Goal: Book appointment/travel/reservation

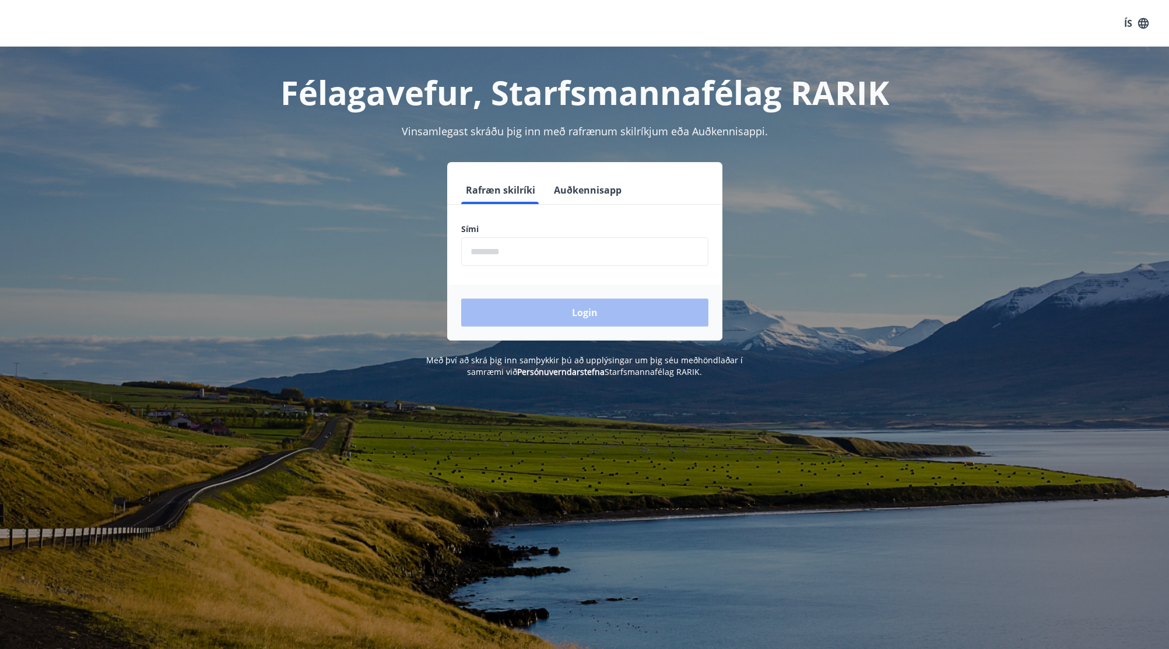
click at [485, 257] on input "phone" at bounding box center [584, 251] width 247 height 29
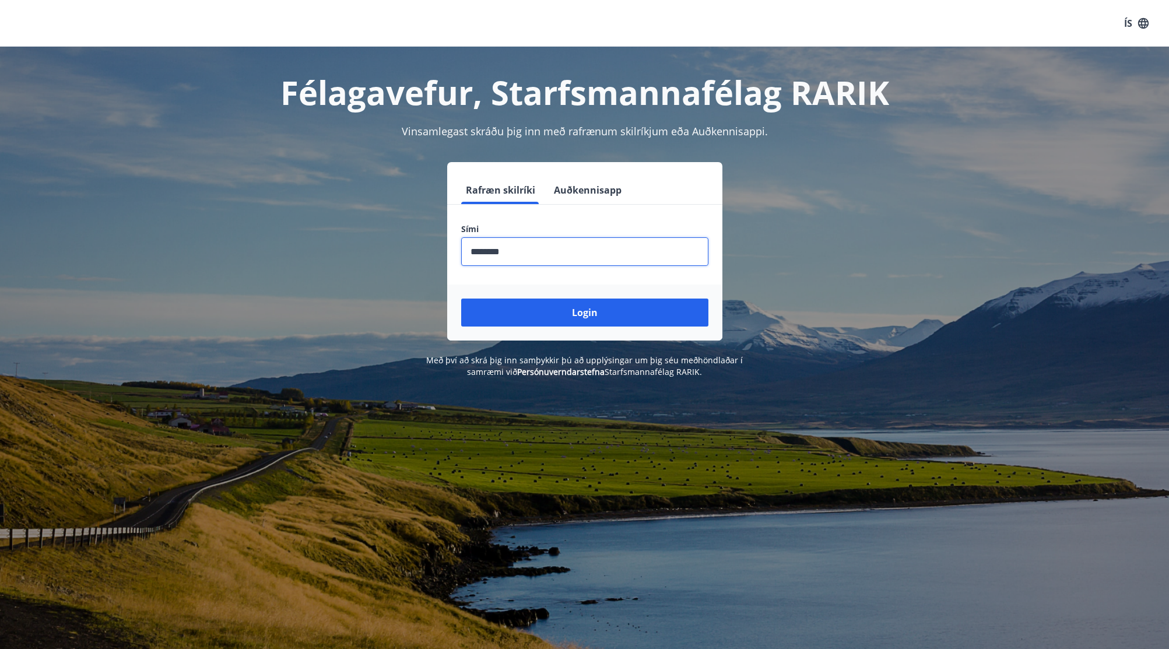
type input "********"
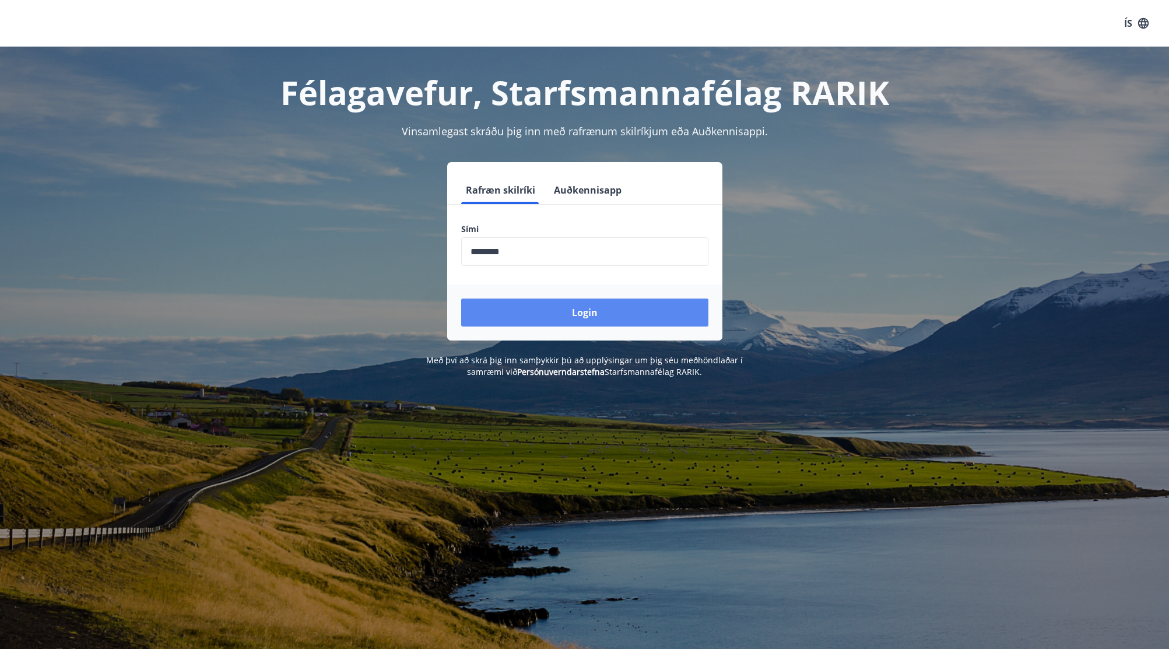
click at [571, 313] on button "Login" at bounding box center [584, 313] width 247 height 28
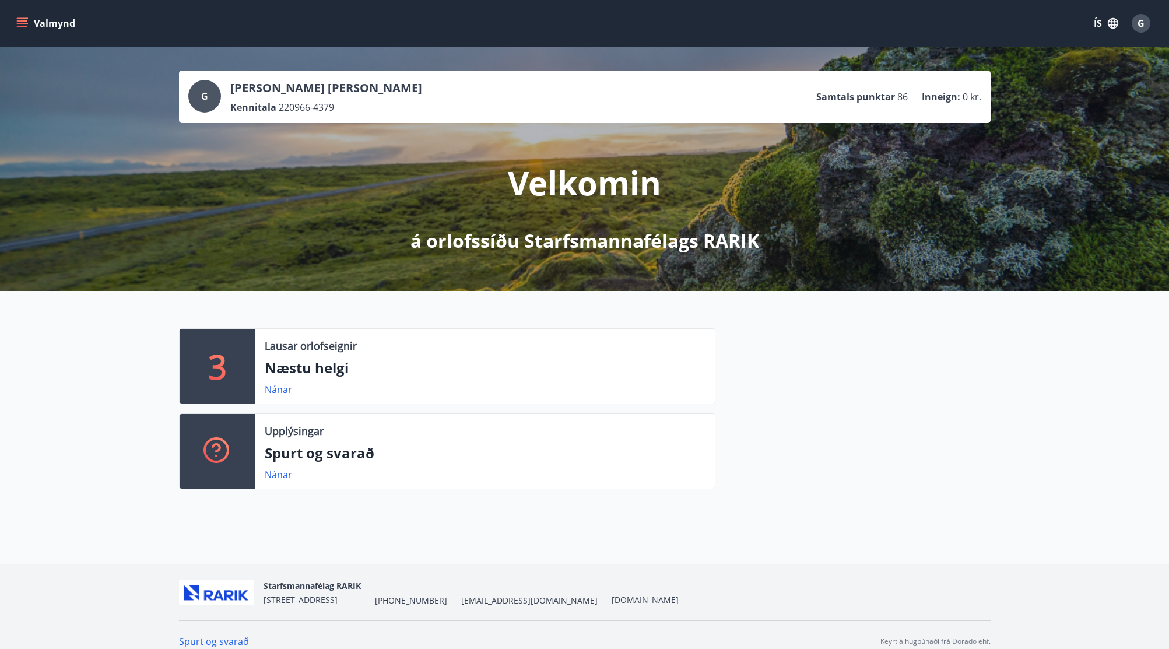
click at [21, 26] on icon "menu" at bounding box center [22, 26] width 10 height 1
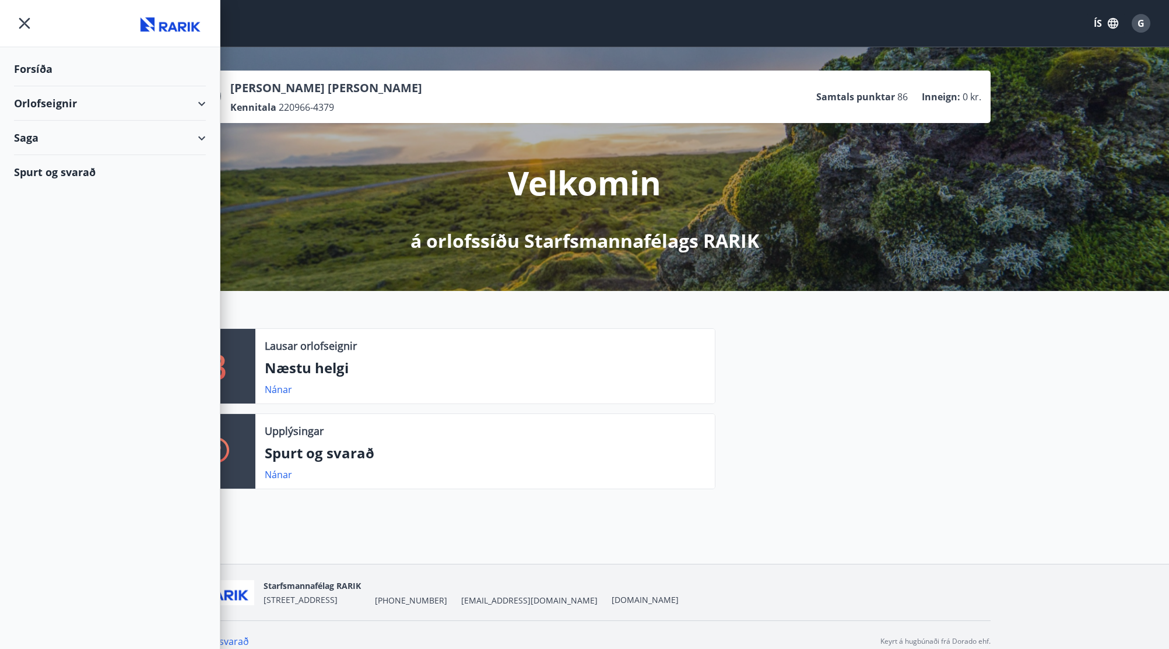
click at [201, 104] on div "Orlofseignir" at bounding box center [110, 103] width 192 height 34
click at [71, 159] on div "Bókunardagatal" at bounding box center [109, 157] width 173 height 24
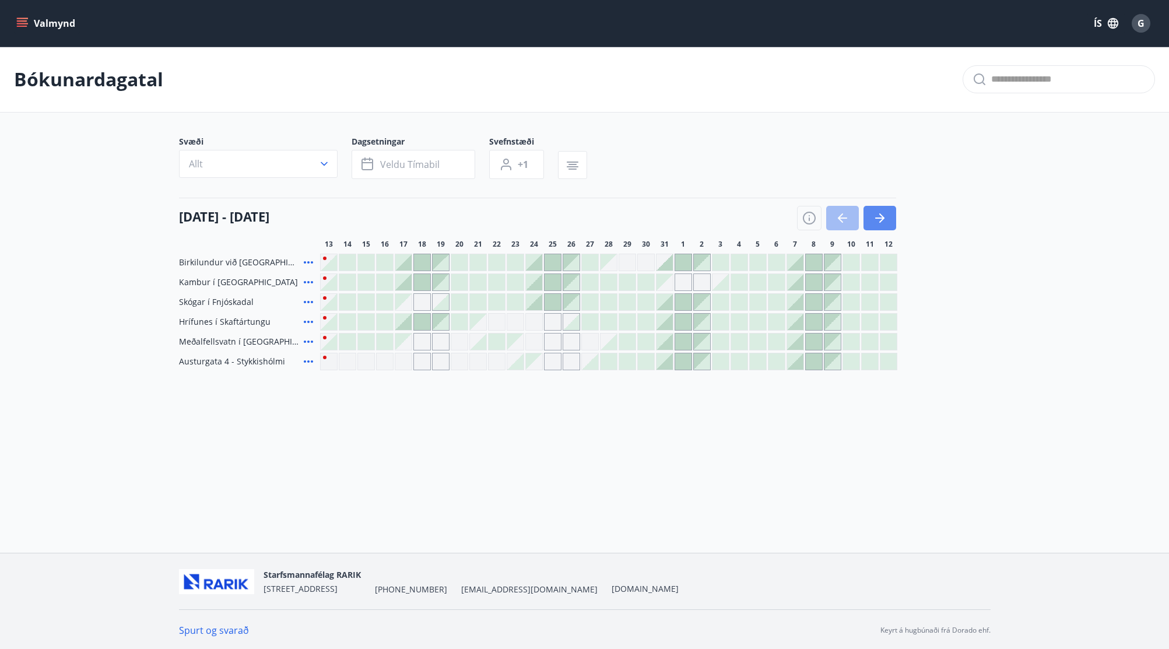
click at [889, 213] on button "button" at bounding box center [879, 218] width 33 height 24
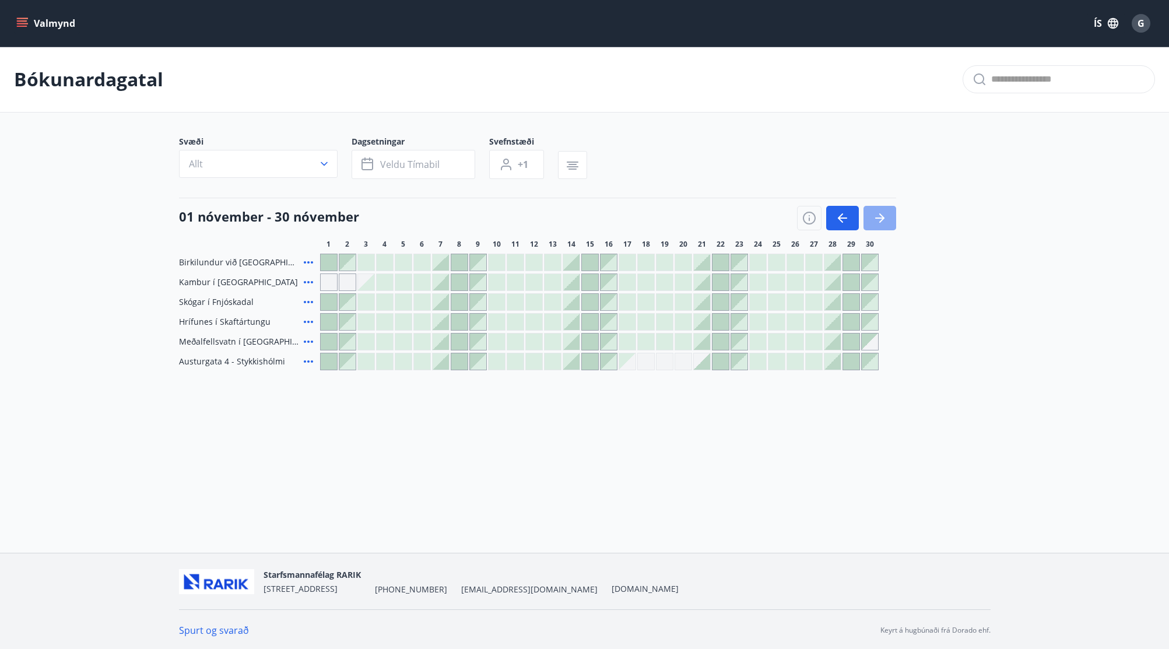
click at [887, 219] on button "button" at bounding box center [879, 218] width 33 height 24
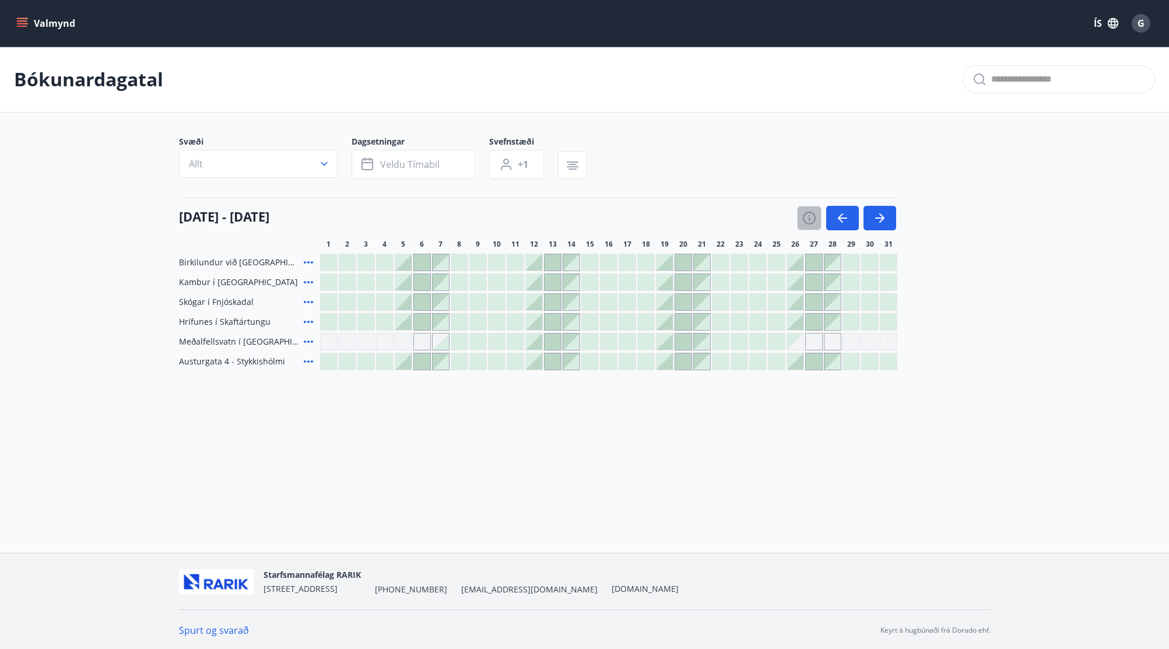
click at [809, 223] on icon "button" at bounding box center [809, 218] width 13 height 13
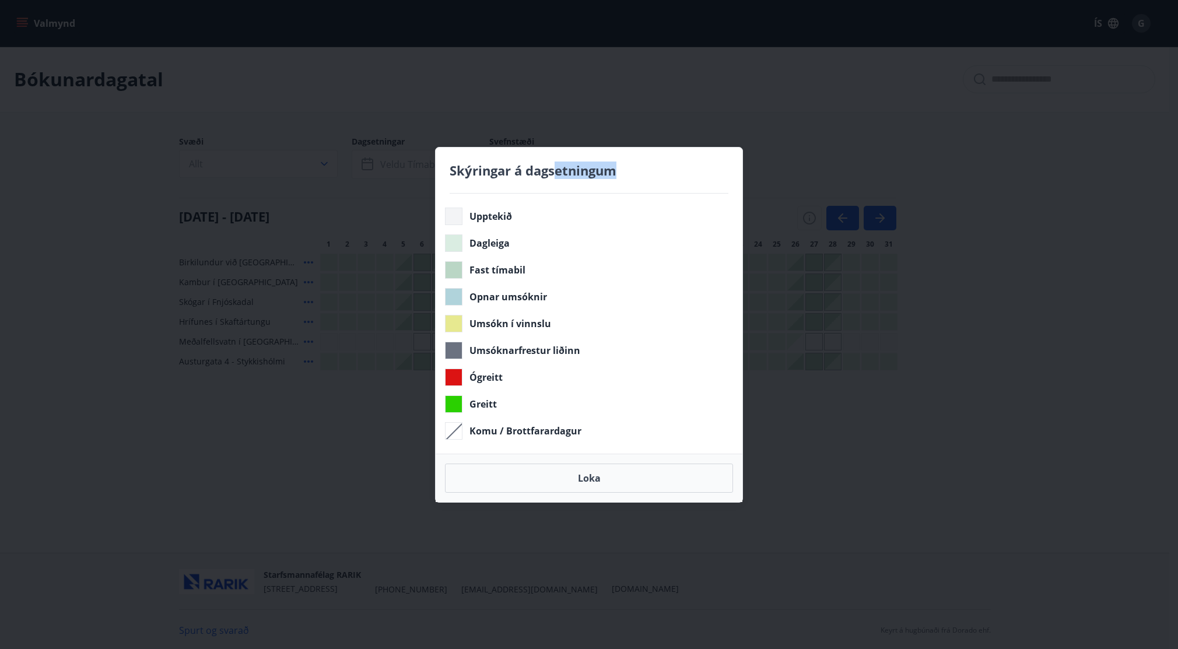
drag, startPoint x: 557, startPoint y: 155, endPoint x: 810, endPoint y: 156, distance: 253.6
click at [810, 156] on div "Skýringar á dagsetningum Upptekið Dagleiga Fast tímabil Opnar umsóknir Umsókn í…" at bounding box center [589, 324] width 1178 height 649
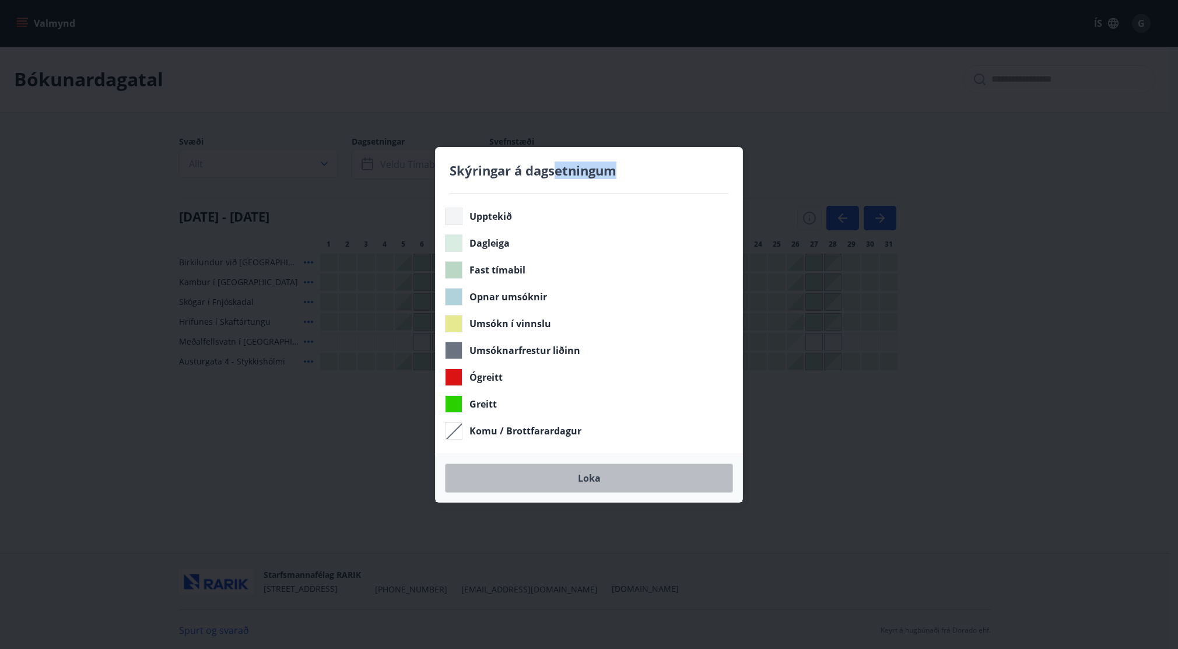
click at [596, 487] on button "Loka" at bounding box center [589, 478] width 288 height 29
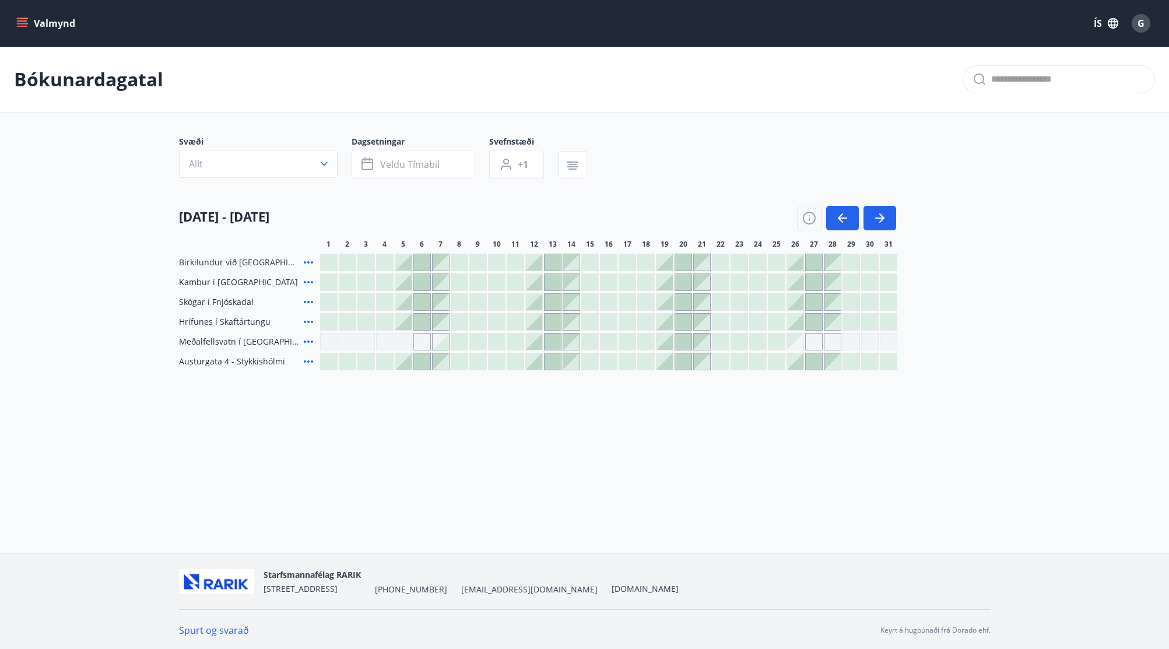
drag, startPoint x: 666, startPoint y: 299, endPoint x: 723, endPoint y: 297, distance: 56.6
click at [723, 297] on div at bounding box center [608, 301] width 577 height 17
click at [651, 303] on div at bounding box center [646, 302] width 16 height 16
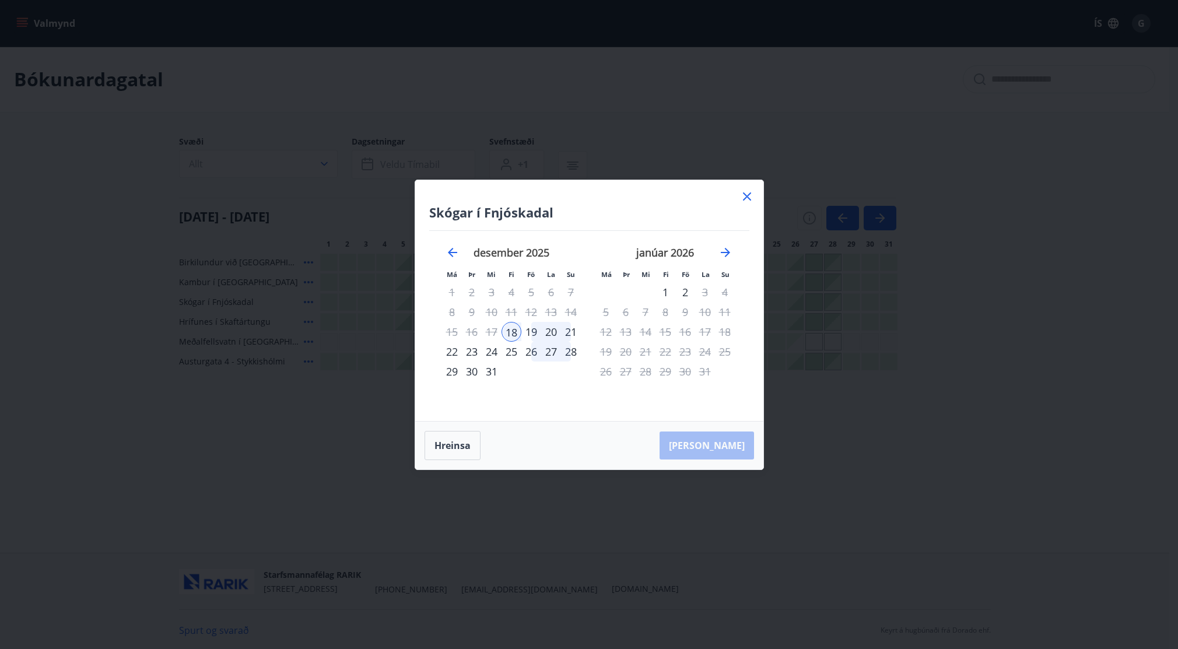
click at [532, 334] on div "19" at bounding box center [531, 332] width 20 height 20
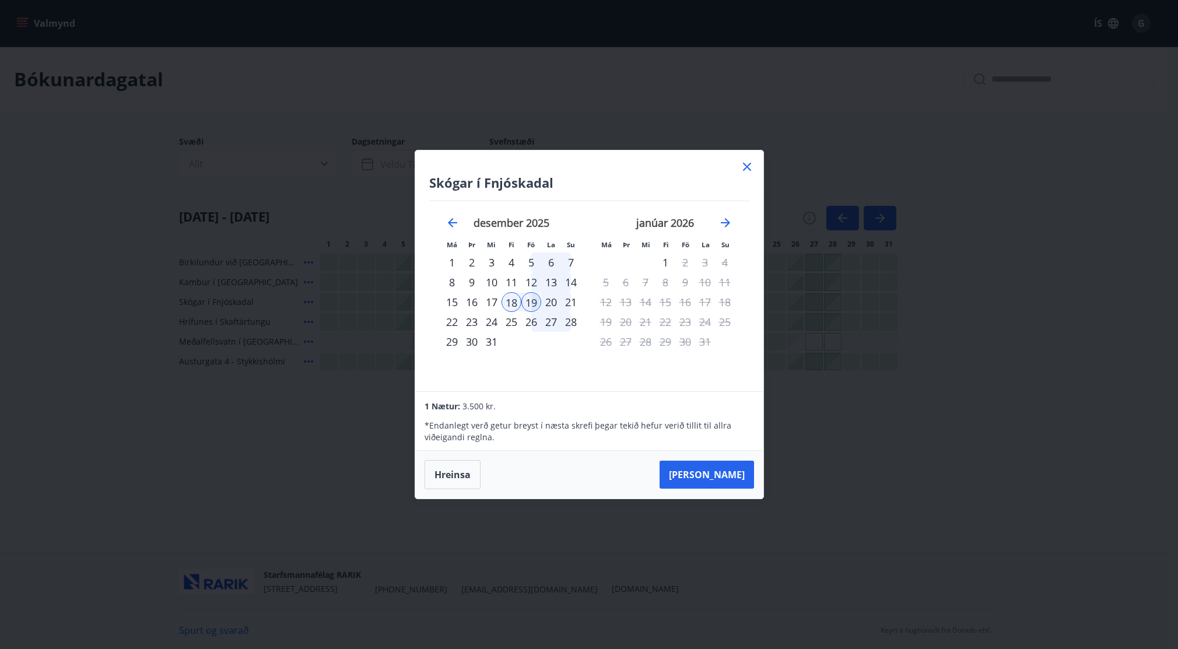
click at [511, 304] on div "18" at bounding box center [511, 302] width 20 height 20
click at [531, 303] on div "19" at bounding box center [531, 302] width 20 height 20
click at [530, 322] on div "26" at bounding box center [531, 322] width 20 height 20
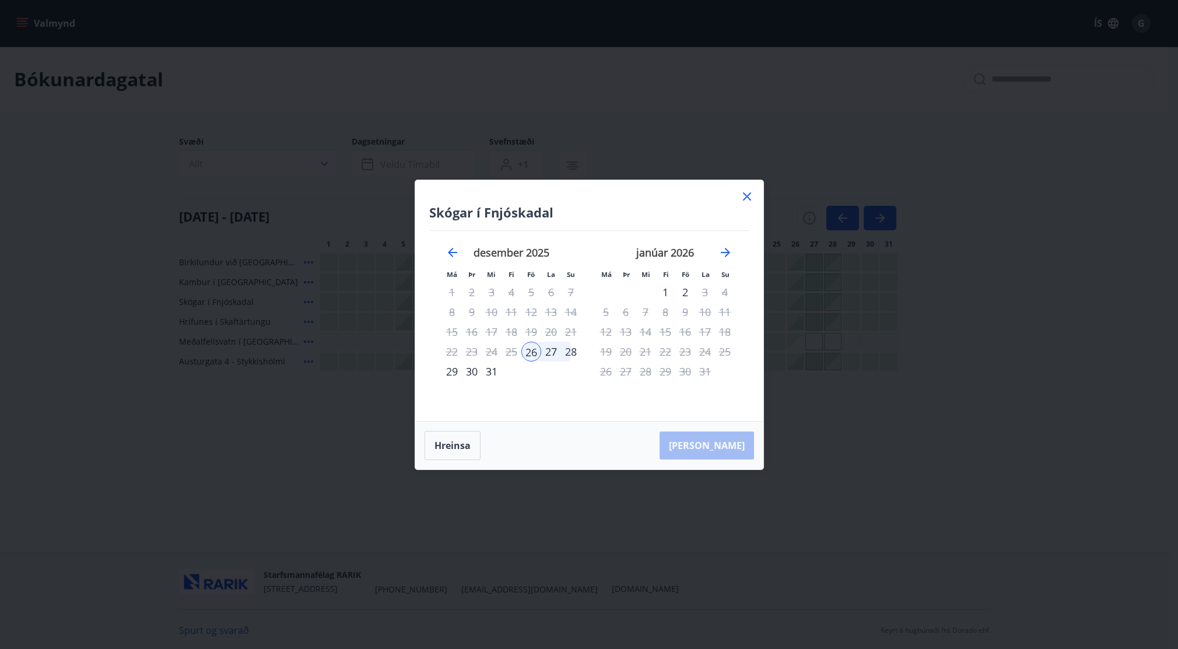
click at [532, 335] on div "19" at bounding box center [531, 332] width 20 height 20
click at [531, 352] on div "26" at bounding box center [531, 352] width 20 height 20
click at [531, 331] on div "19" at bounding box center [531, 332] width 20 height 20
drag, startPoint x: 463, startPoint y: 445, endPoint x: 470, endPoint y: 442, distance: 7.6
click at [463, 444] on button "Hreinsa" at bounding box center [452, 445] width 56 height 29
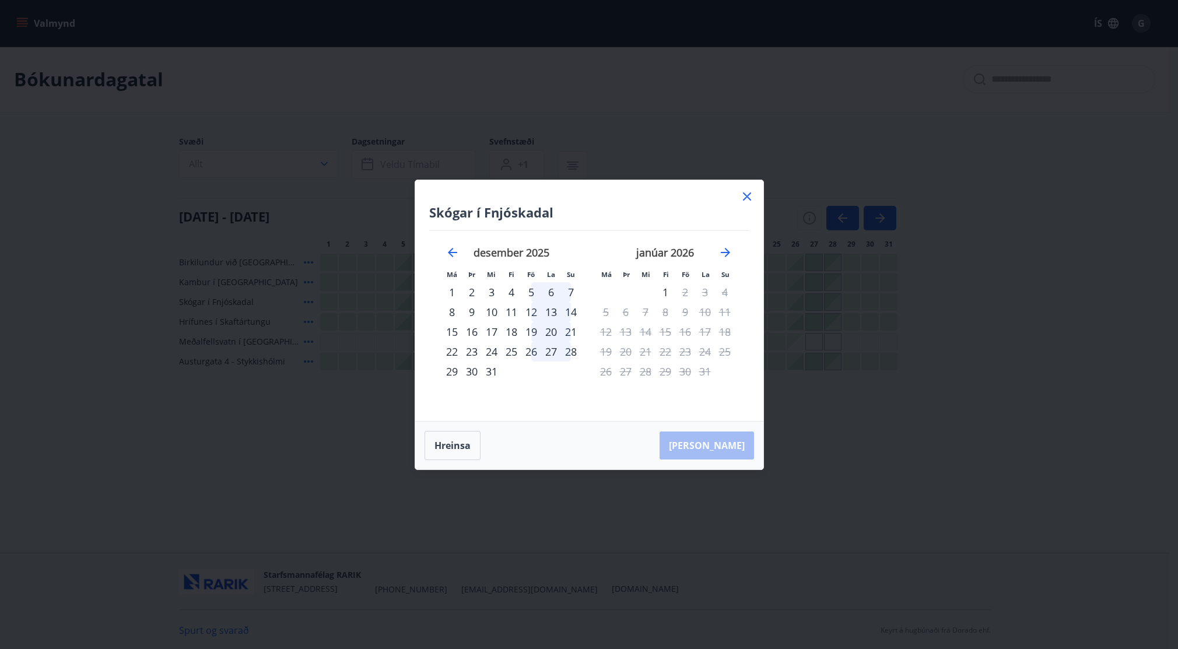
click at [528, 334] on div "19" at bounding box center [531, 332] width 20 height 20
click at [529, 356] on div "26" at bounding box center [531, 352] width 20 height 20
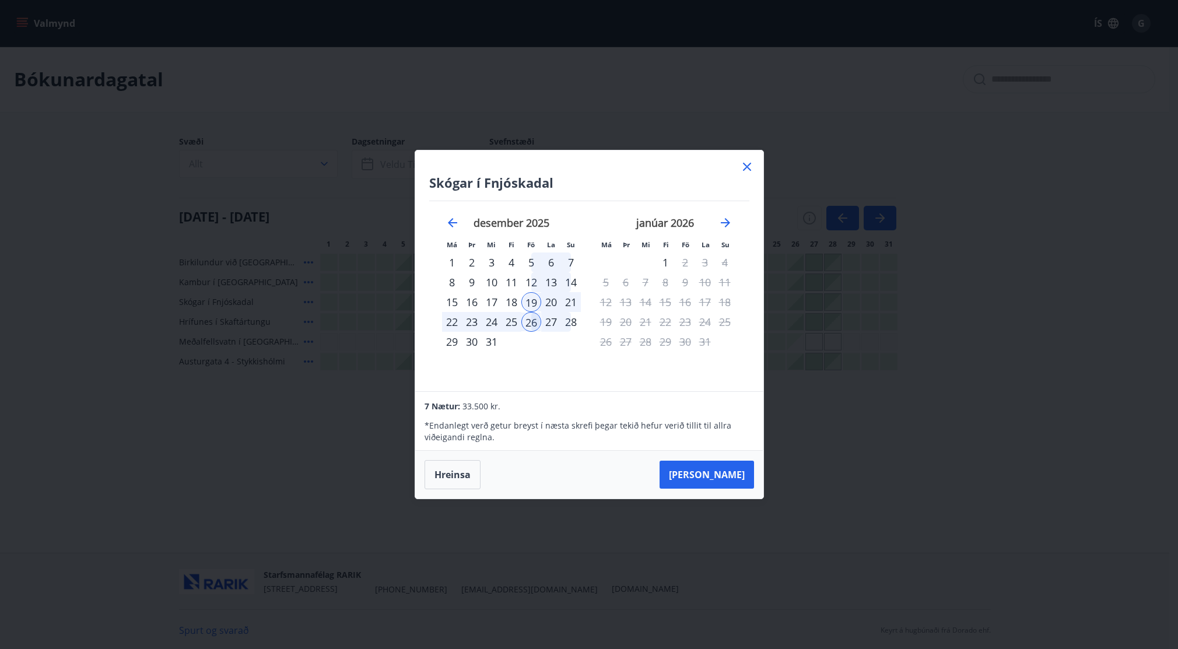
drag, startPoint x: 441, startPoint y: 415, endPoint x: 504, endPoint y: 437, distance: 66.8
click at [504, 437] on p "* Endanlegt verð getur breyst í næsta skrefi þegar tekið hefur verið tillit til…" at bounding box center [588, 431] width 329 height 23
click at [730, 475] on button "Taka Frá" at bounding box center [706, 475] width 94 height 28
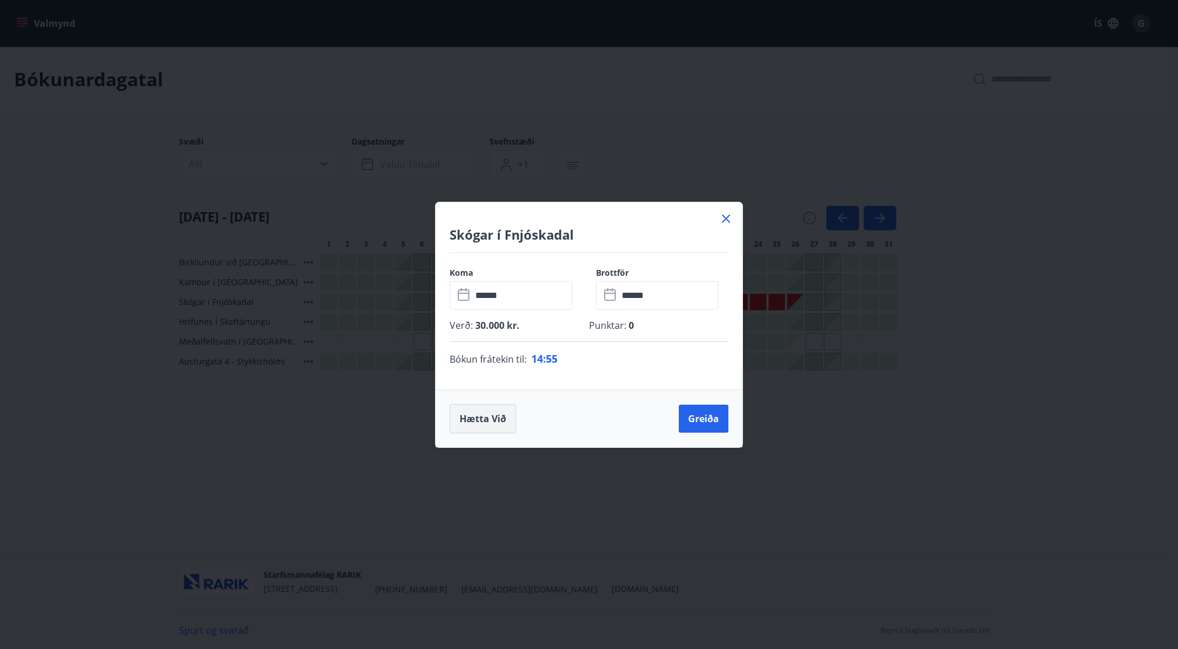
click at [507, 421] on button "Hætta við" at bounding box center [483, 418] width 66 height 29
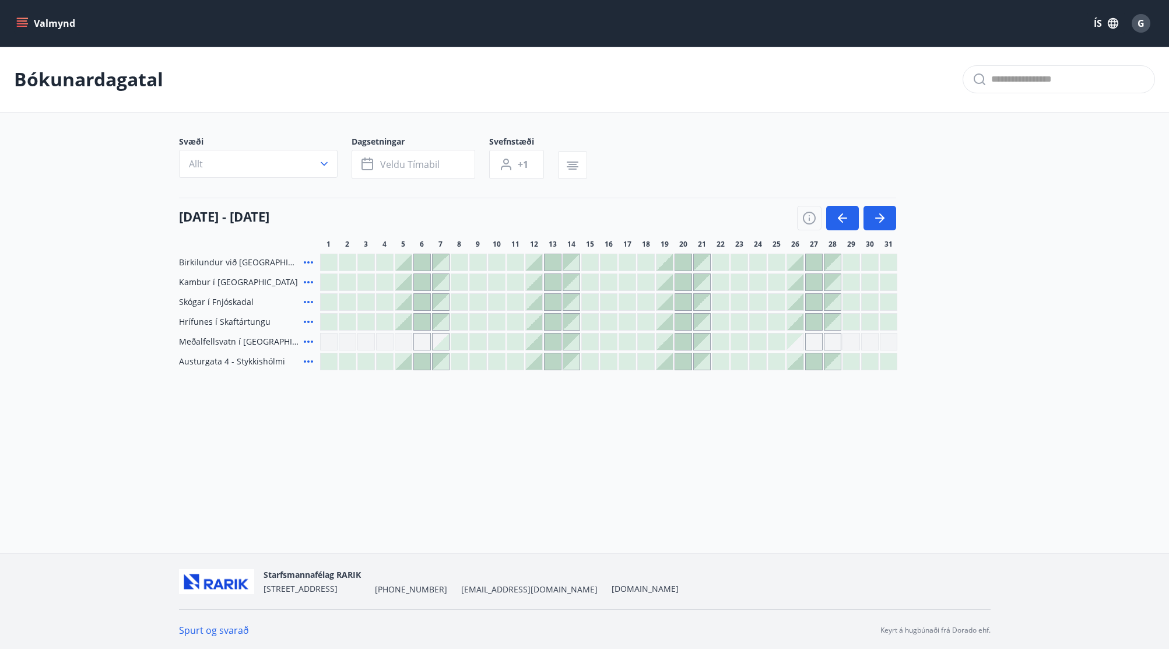
click at [19, 22] on icon "menu" at bounding box center [22, 20] width 10 height 1
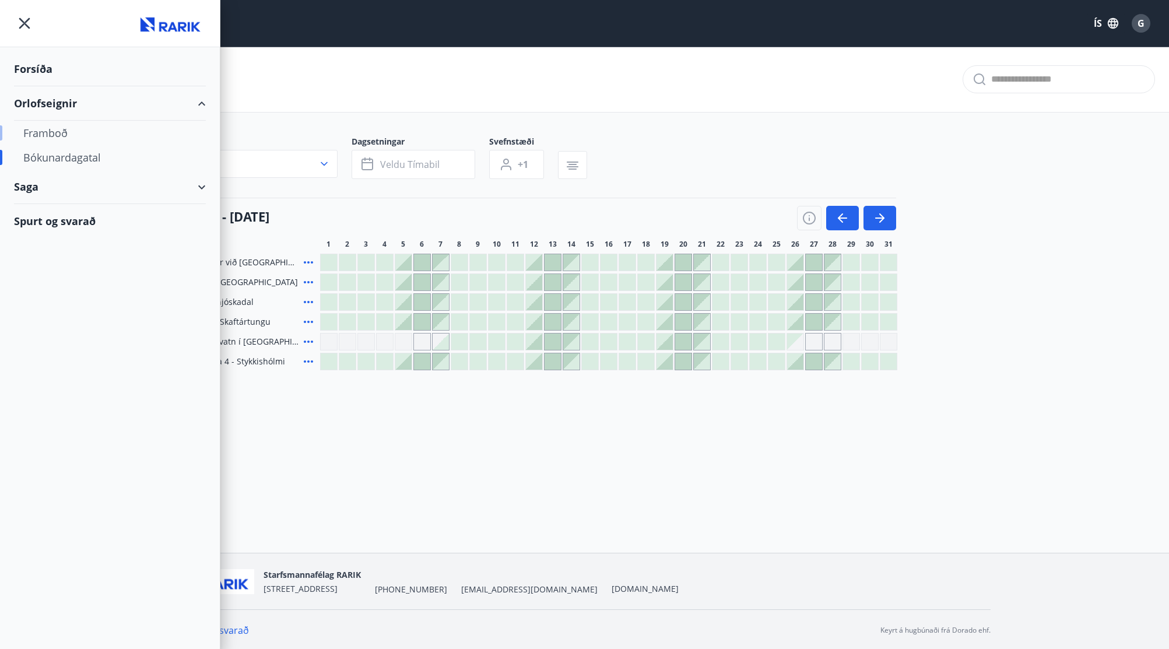
drag, startPoint x: 41, startPoint y: 133, endPoint x: 25, endPoint y: 130, distance: 16.6
click at [25, 130] on div "Framboð" at bounding box center [109, 133] width 173 height 24
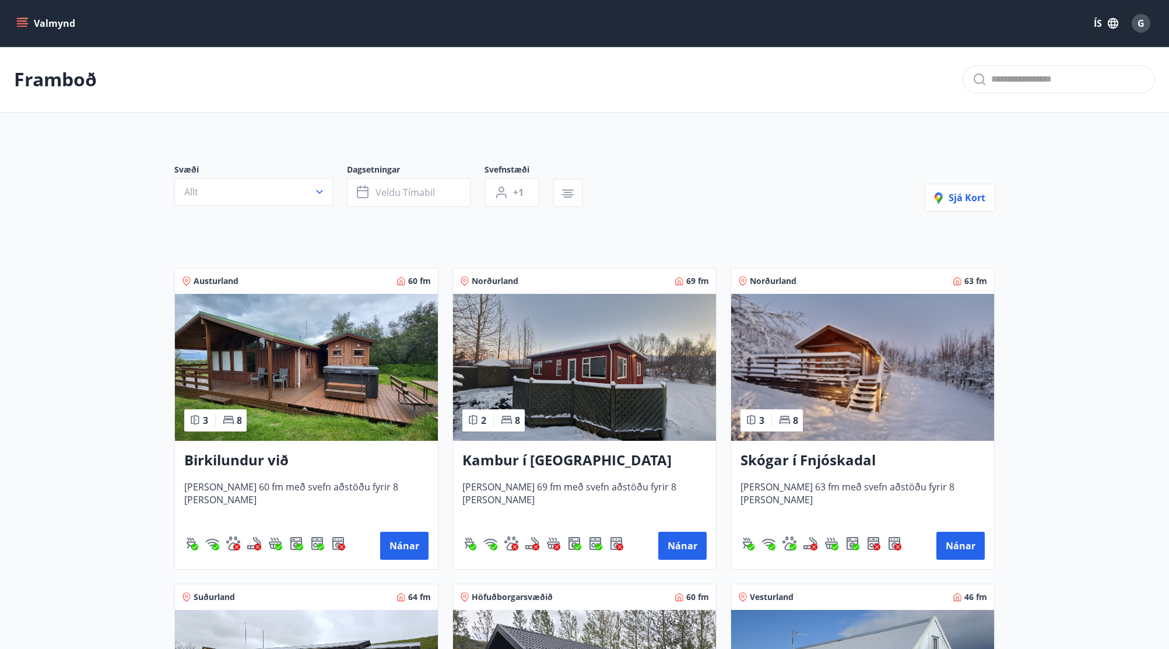
click at [1111, 459] on main "Framboð Svæði Allt Dagsetningar Veldu tímabil Svefnstæði +1 Sjá kort Austurland…" at bounding box center [584, 629] width 1169 height 1164
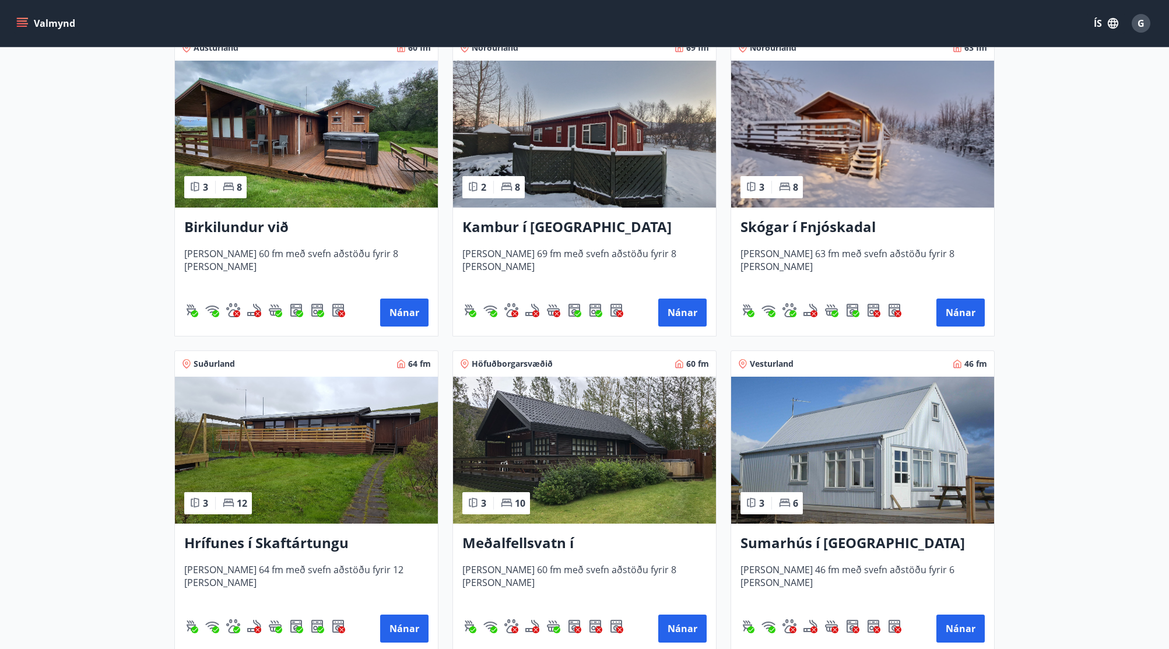
scroll to position [175, 0]
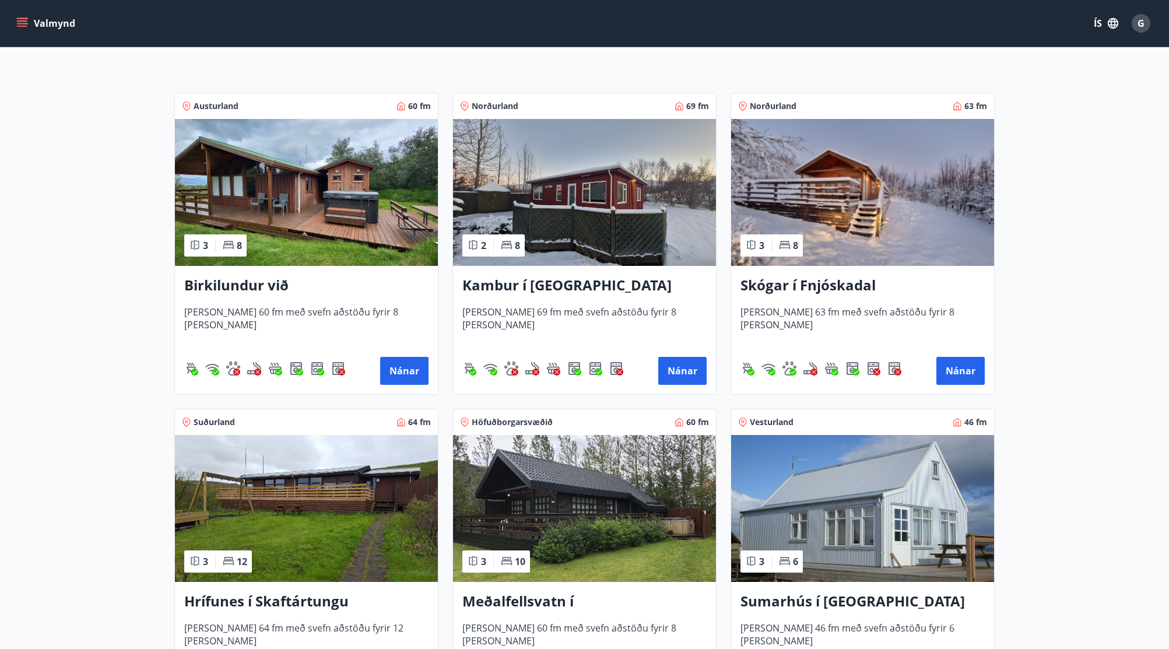
click at [855, 287] on h3 "Skógar í Fnjóskadal" at bounding box center [862, 285] width 244 height 21
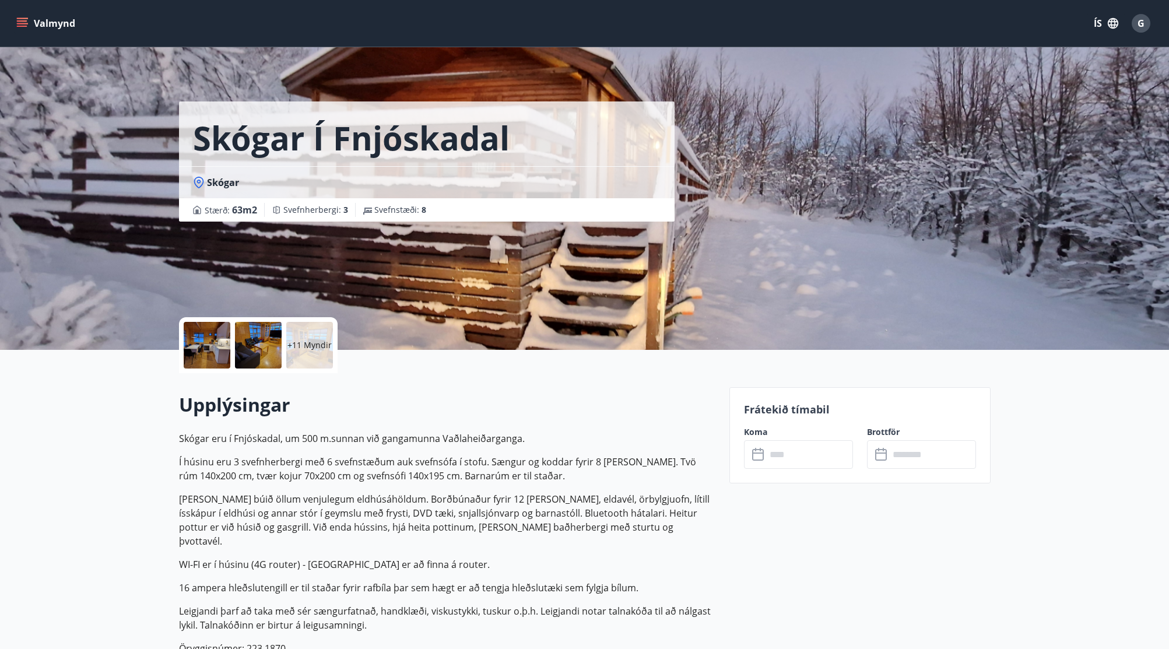
click at [200, 357] on div at bounding box center [207, 345] width 47 height 47
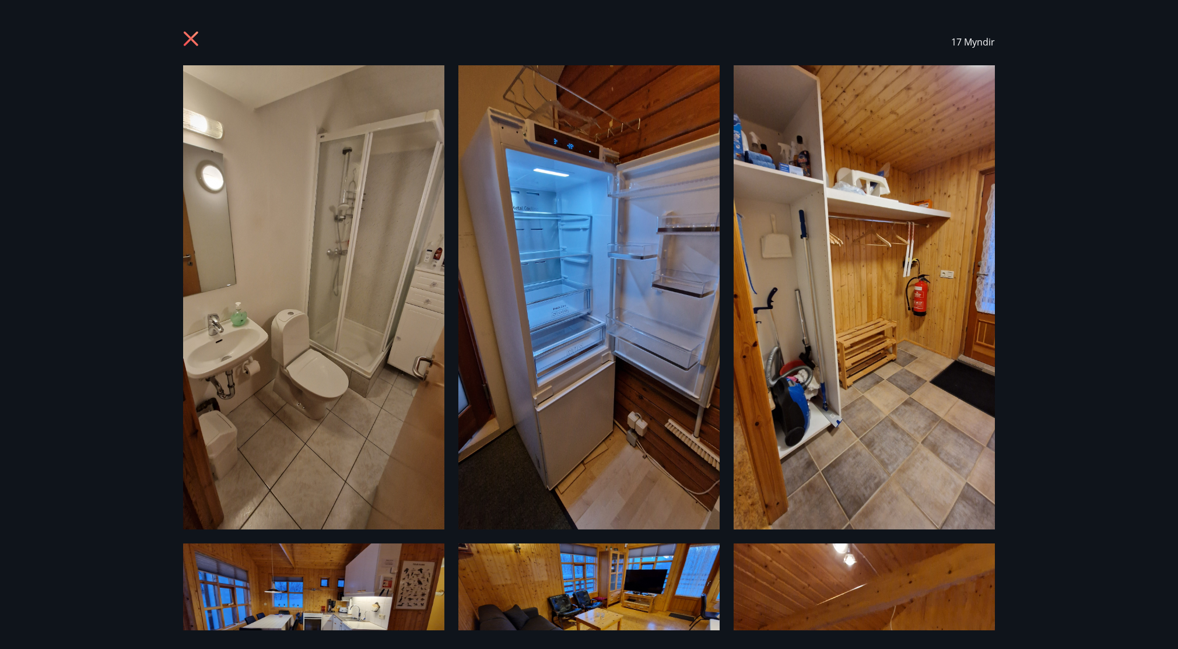
click at [1119, 423] on div "17 Myndir" at bounding box center [589, 324] width 1178 height 649
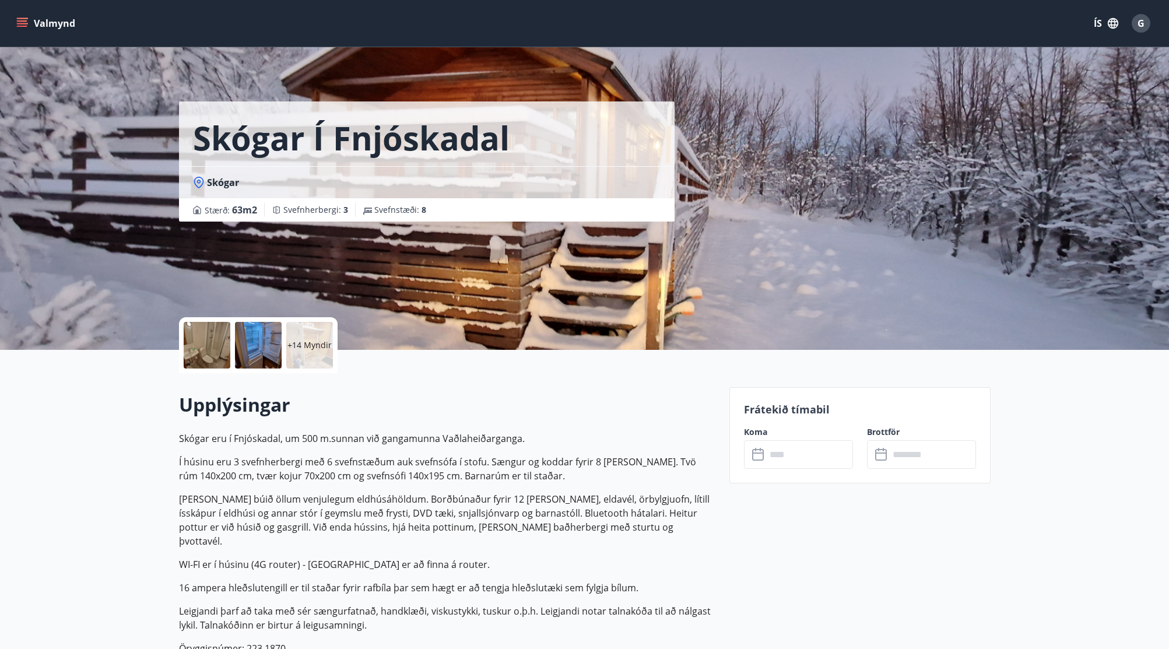
click at [63, 26] on button "Valmynd" at bounding box center [47, 23] width 66 height 21
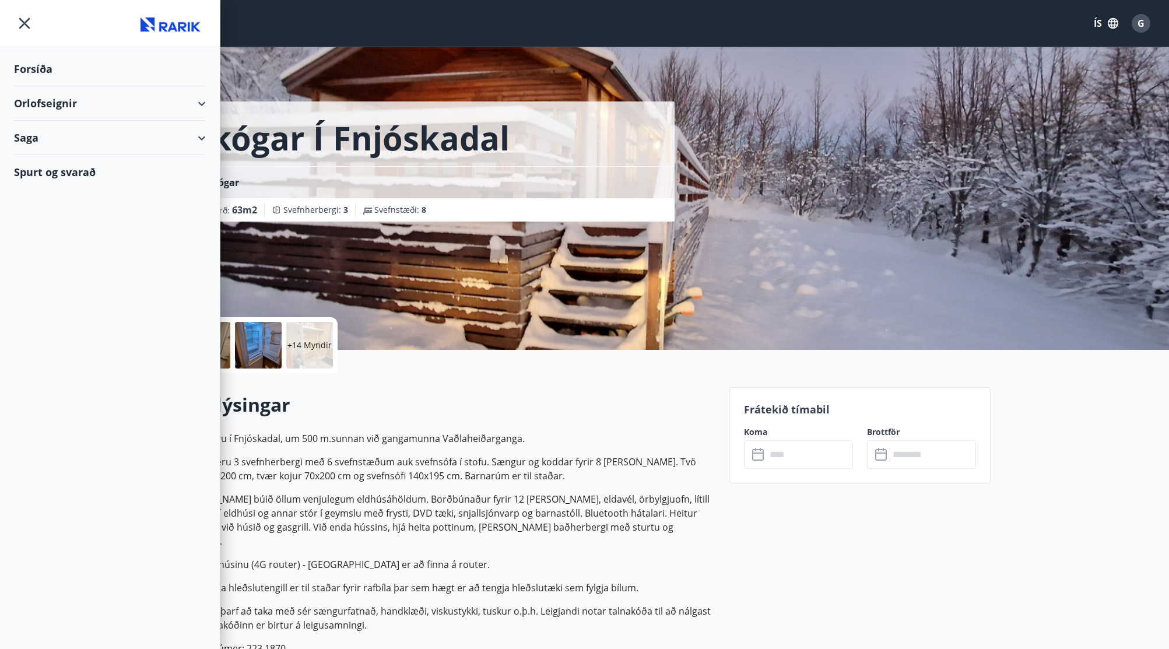
click at [36, 70] on div "Forsíða" at bounding box center [110, 69] width 192 height 34
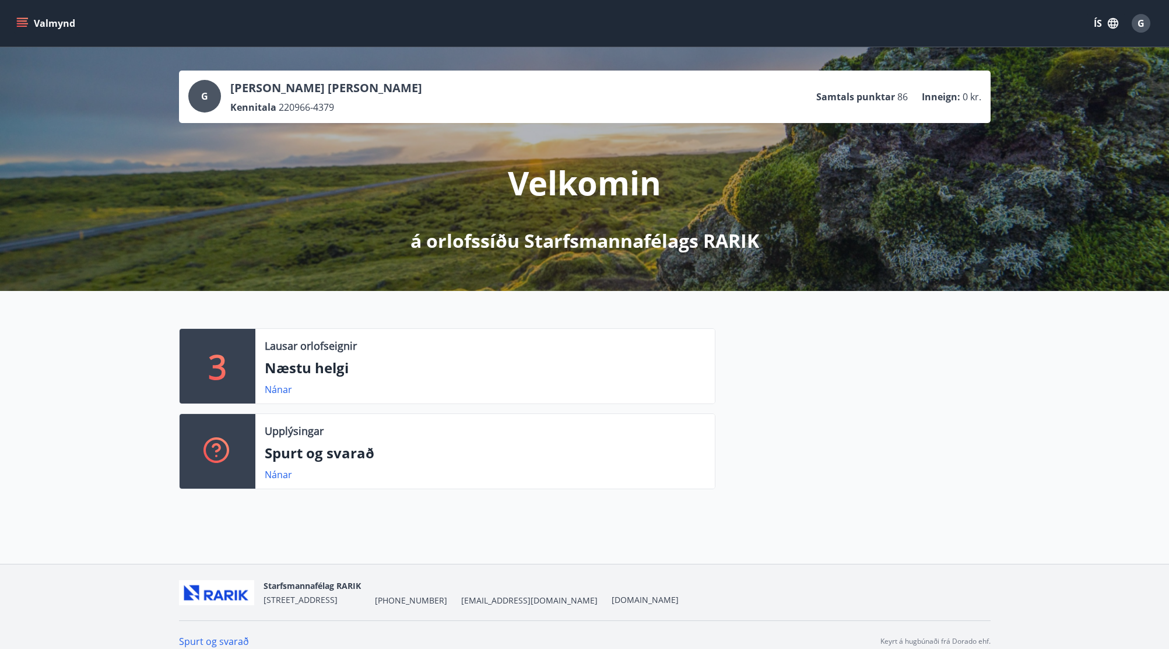
drag, startPoint x: 505, startPoint y: 528, endPoint x: 727, endPoint y: 376, distance: 268.4
click at [505, 528] on div "G Guðmundur Hólm Guðmundsson Kennitala 220966-4379 Samtals punktar 86 Inneign :…" at bounding box center [584, 305] width 1169 height 517
click at [540, 205] on div "Velkomin á orlofssíðu Starfsmannafélags RARIK" at bounding box center [584, 188] width 653 height 131
